Goal: Find specific page/section: Find specific page/section

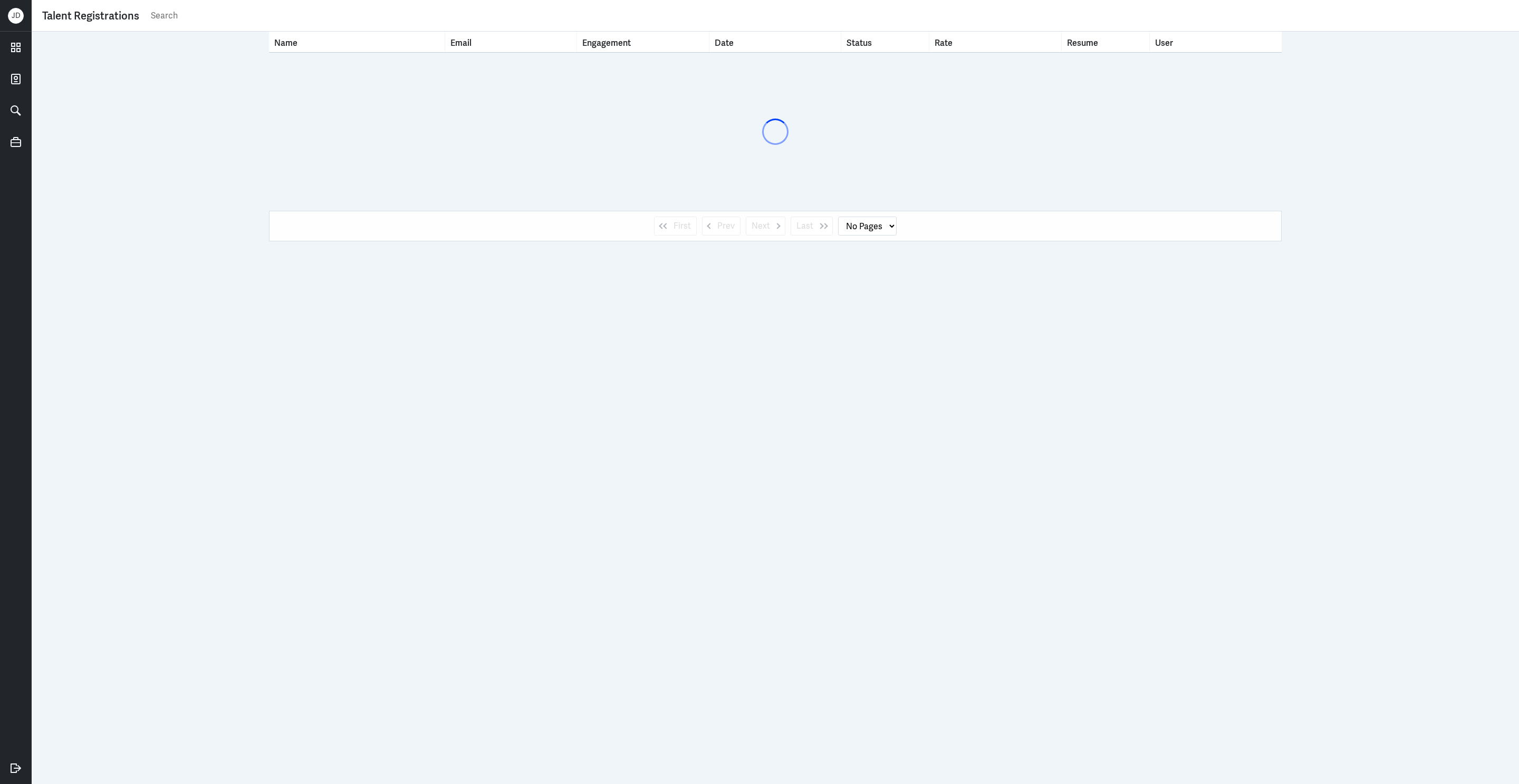
click at [440, 19] on input "text" at bounding box center [829, 15] width 1358 height 15
type input "[PERSON_NAME]"
select select "1"
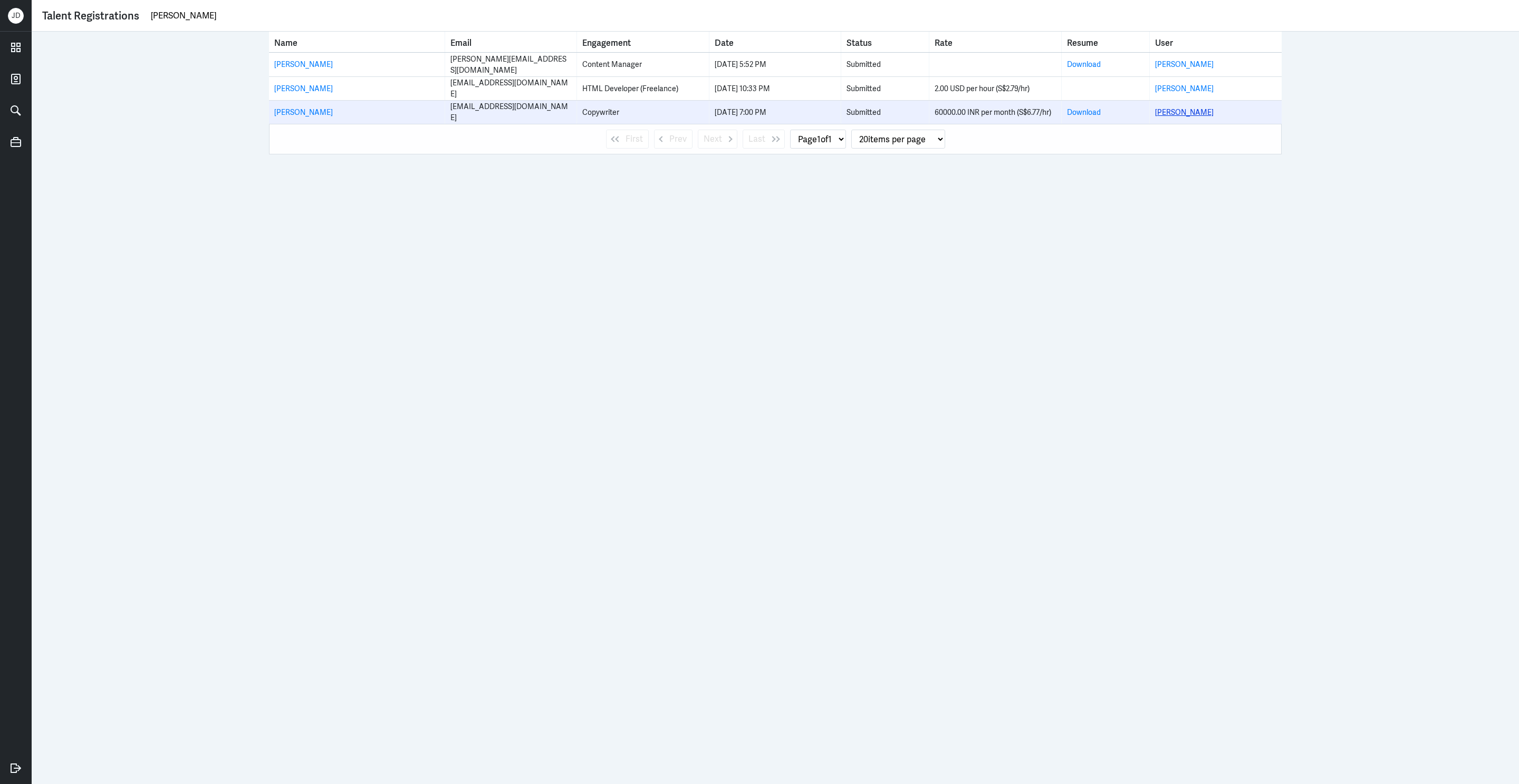
click at [1180, 108] on link "[PERSON_NAME]" at bounding box center [1183, 112] width 59 height 10
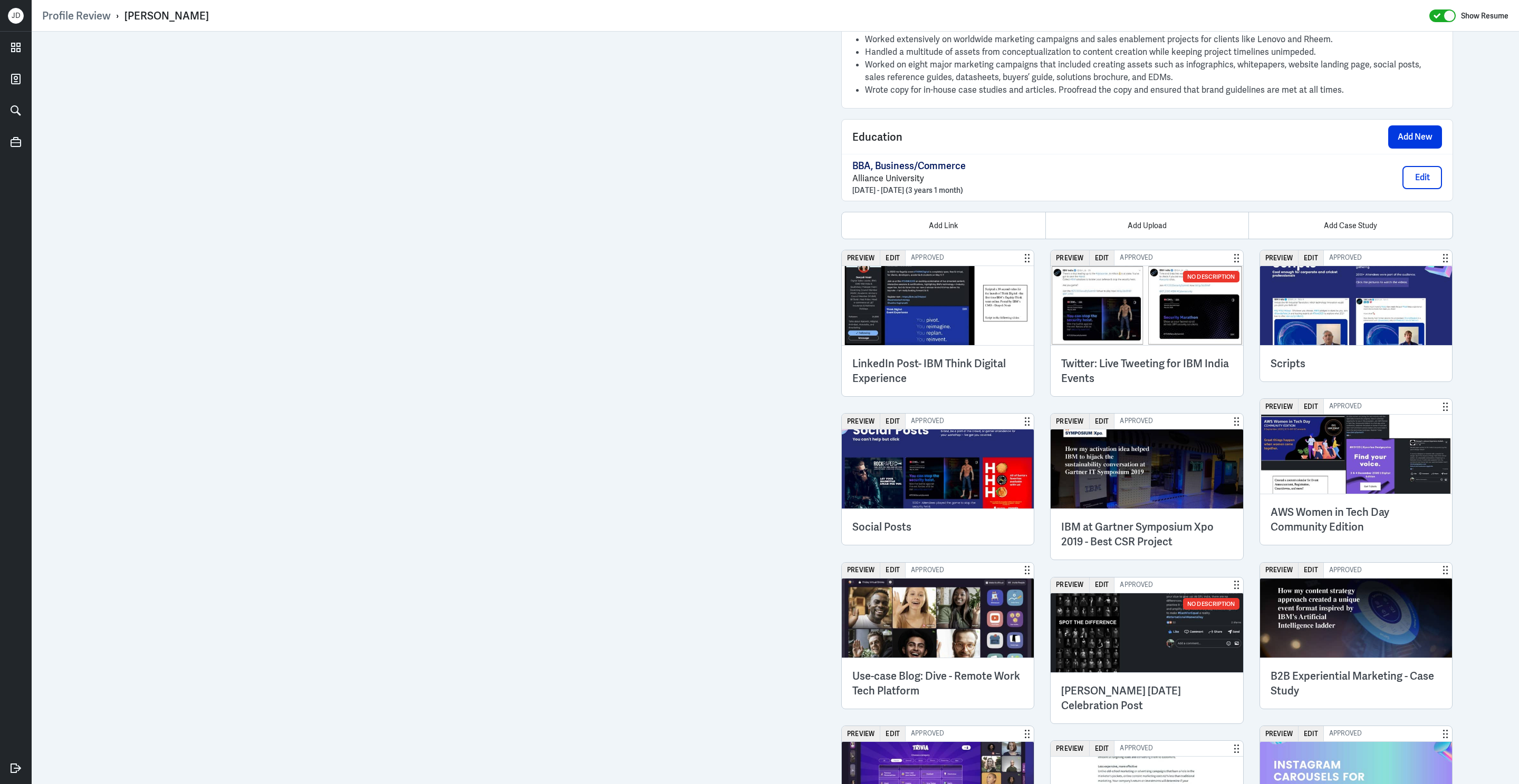
scroll to position [1003, 0]
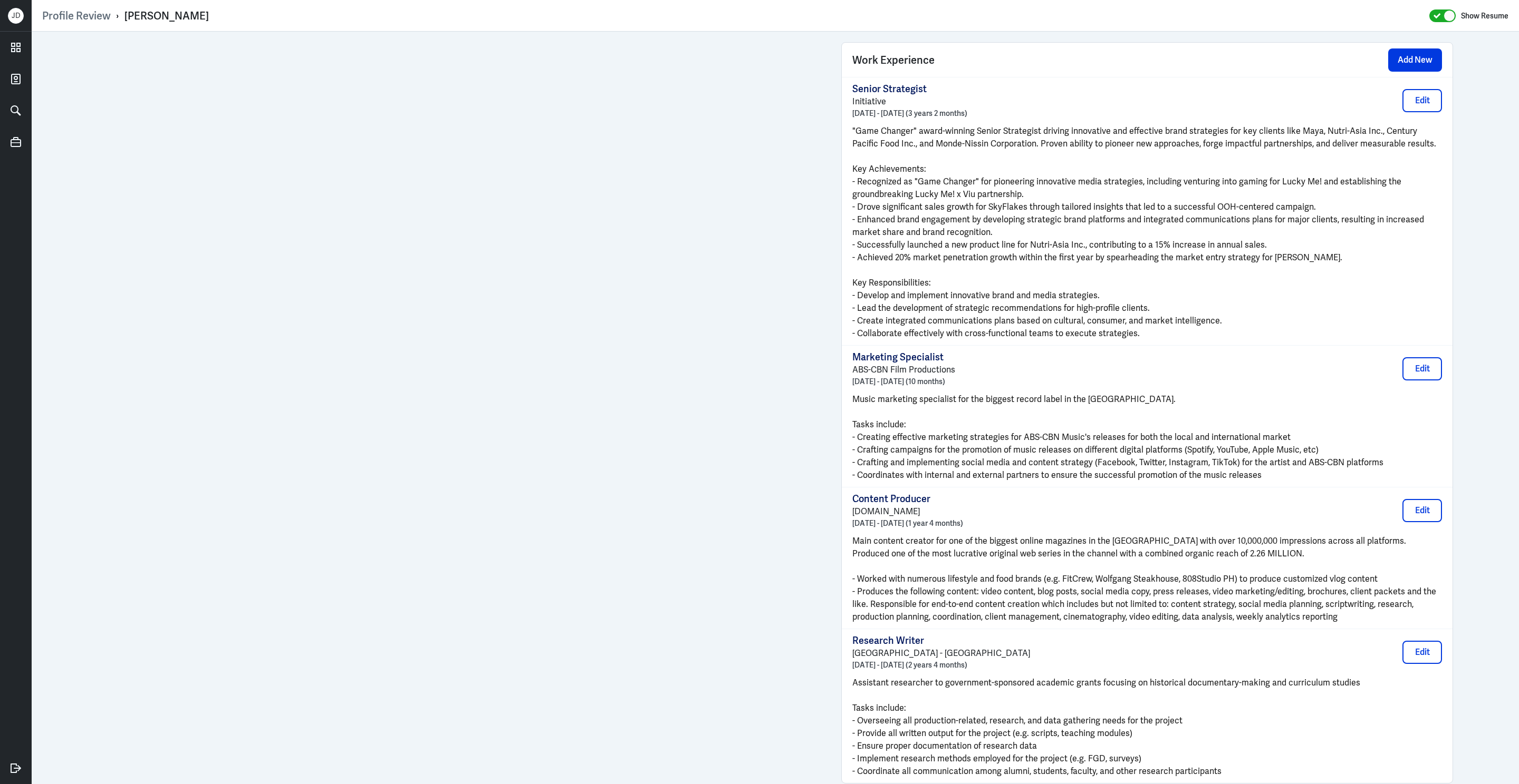
scroll to position [601, 0]
